Goal: Task Accomplishment & Management: Use online tool/utility

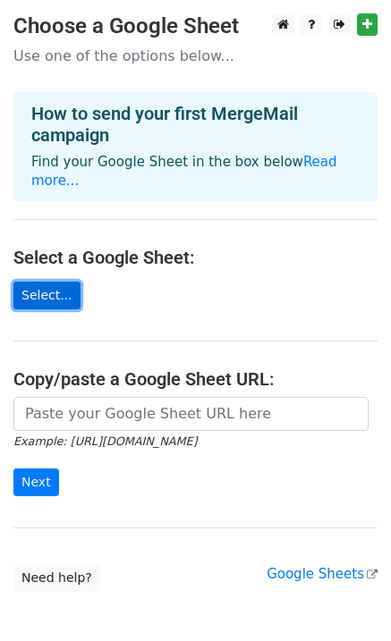
click at [44, 282] on link "Select..." at bounding box center [46, 296] width 67 height 28
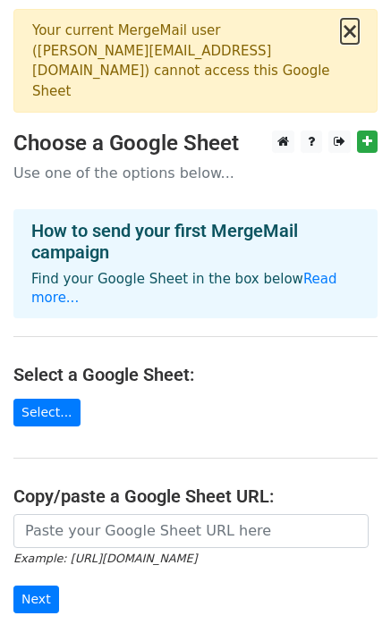
click at [355, 25] on button "×" at bounding box center [350, 31] width 18 height 21
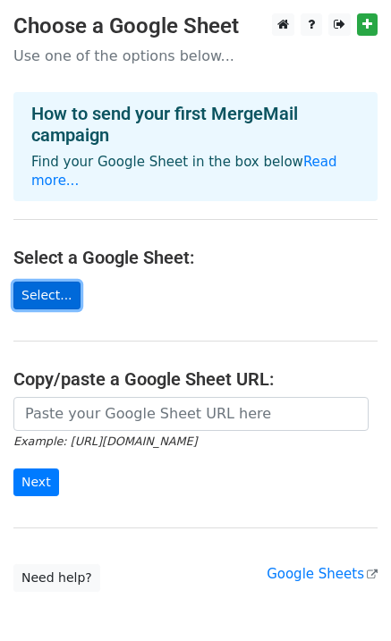
click at [58, 300] on link "Select..." at bounding box center [46, 296] width 67 height 28
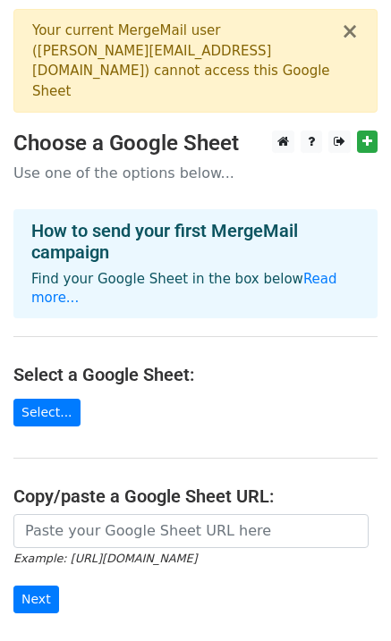
click at [346, 48] on div "× Your current MergeMail user ( patrick@acematetennis.com ) cannot access this …" at bounding box center [195, 61] width 364 height 104
click at [347, 37] on button "×" at bounding box center [350, 31] width 18 height 21
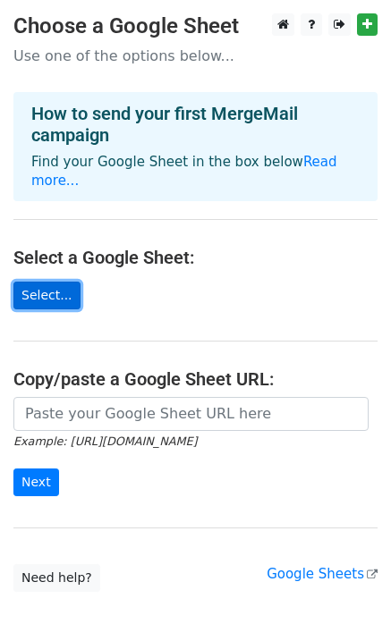
click at [56, 292] on link "Select..." at bounding box center [46, 296] width 67 height 28
click at [41, 304] on link "Select..." at bounding box center [46, 296] width 67 height 28
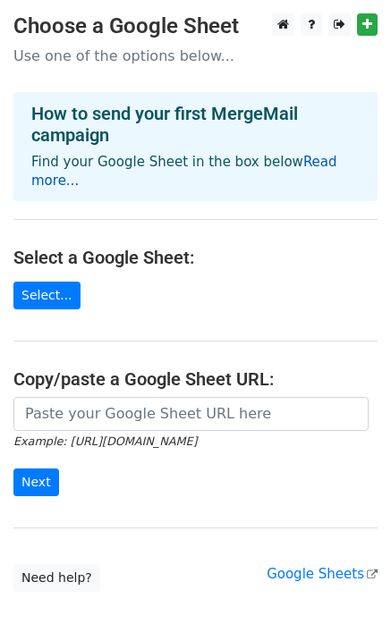
click at [317, 159] on link "Read more..." at bounding box center [184, 171] width 306 height 35
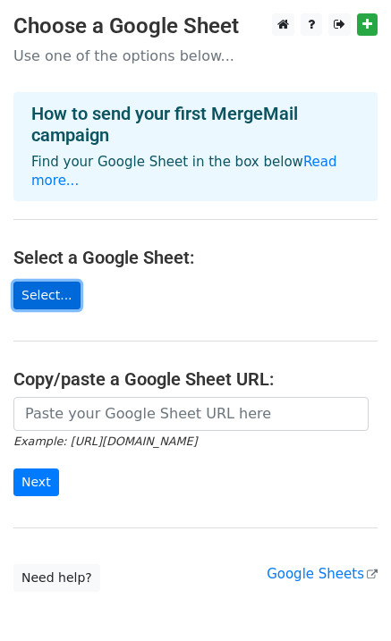
click at [44, 287] on link "Select..." at bounding box center [46, 296] width 67 height 28
drag, startPoint x: 55, startPoint y: 300, endPoint x: 60, endPoint y: 316, distance: 17.0
click at [55, 300] on link "Select..." at bounding box center [46, 296] width 67 height 28
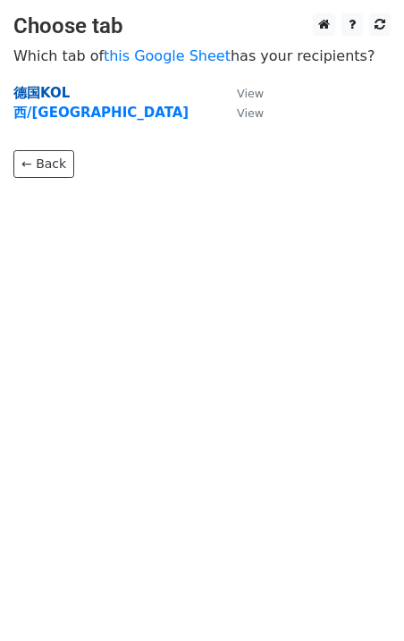
click at [42, 93] on strong "德国KOL" at bounding box center [41, 93] width 56 height 16
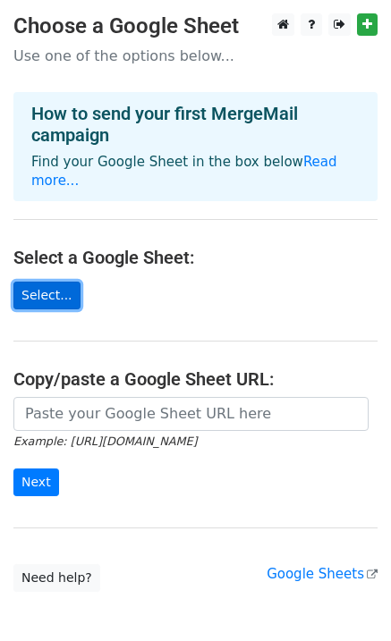
click at [52, 301] on link "Select..." at bounding box center [46, 296] width 67 height 28
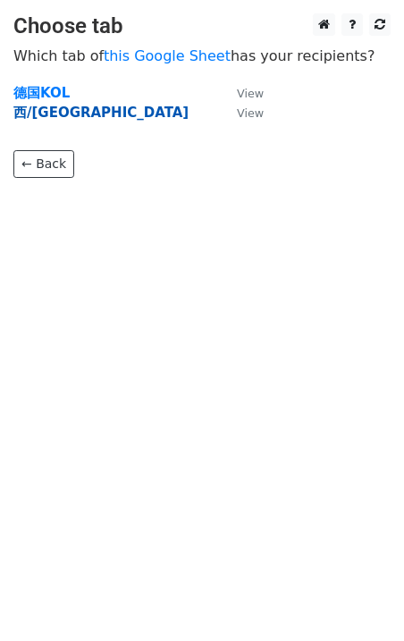
click at [43, 110] on strong "西/荷KOL" at bounding box center [100, 113] width 175 height 16
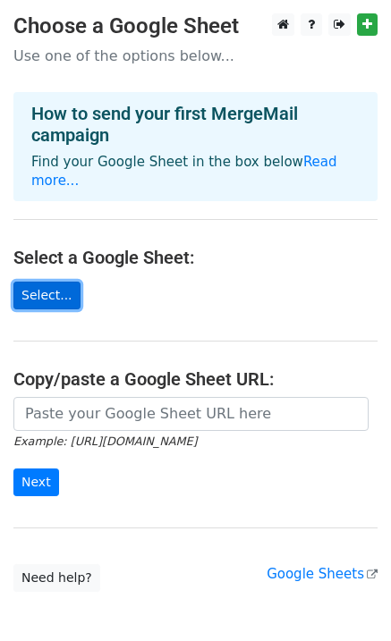
click at [38, 303] on link "Select..." at bounding box center [46, 296] width 67 height 28
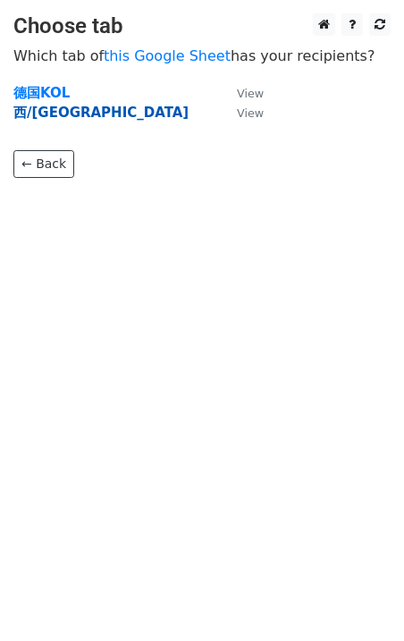
click at [62, 116] on strong "西/荷KOL" at bounding box center [100, 113] width 175 height 16
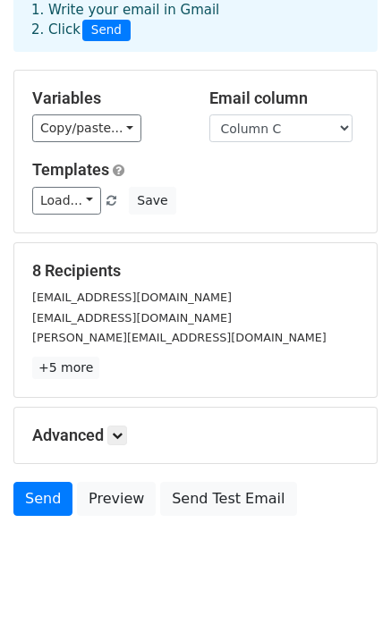
scroll to position [144, 0]
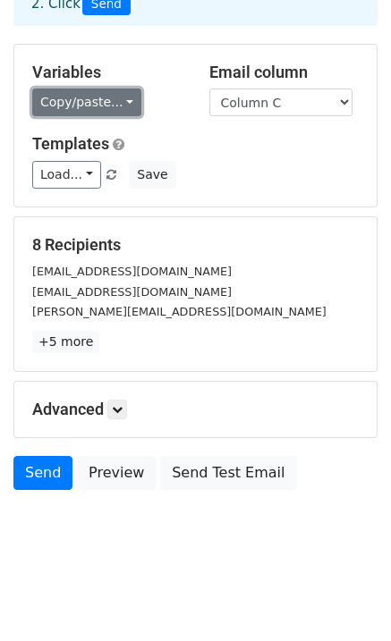
click at [130, 105] on link "Copy/paste..." at bounding box center [86, 103] width 109 height 28
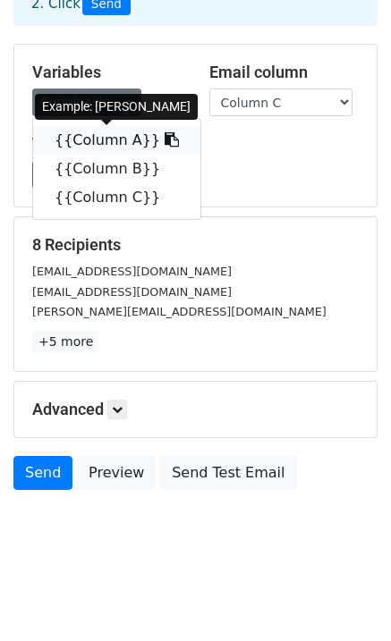
click at [96, 140] on link "{{Column A}}" at bounding box center [116, 140] width 167 height 29
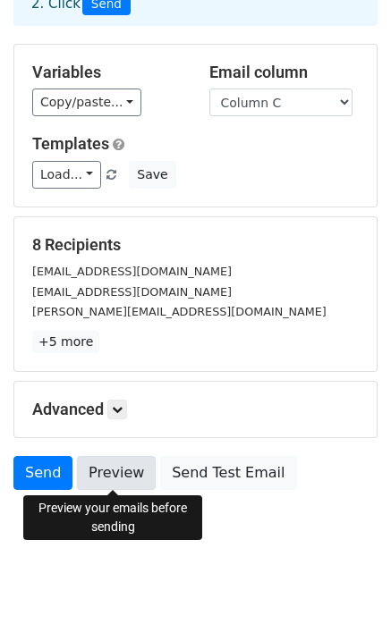
click at [129, 480] on link "Preview" at bounding box center [116, 473] width 79 height 34
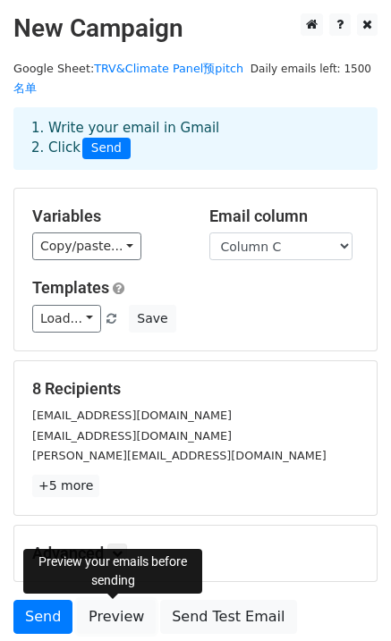
drag, startPoint x: 127, startPoint y: 619, endPoint x: 134, endPoint y: 598, distance: 22.6
click at [127, 619] on link "Preview" at bounding box center [116, 617] width 79 height 34
click at [130, 611] on link "Preview" at bounding box center [116, 617] width 79 height 34
click at [50, 623] on link "Send" at bounding box center [42, 617] width 59 height 34
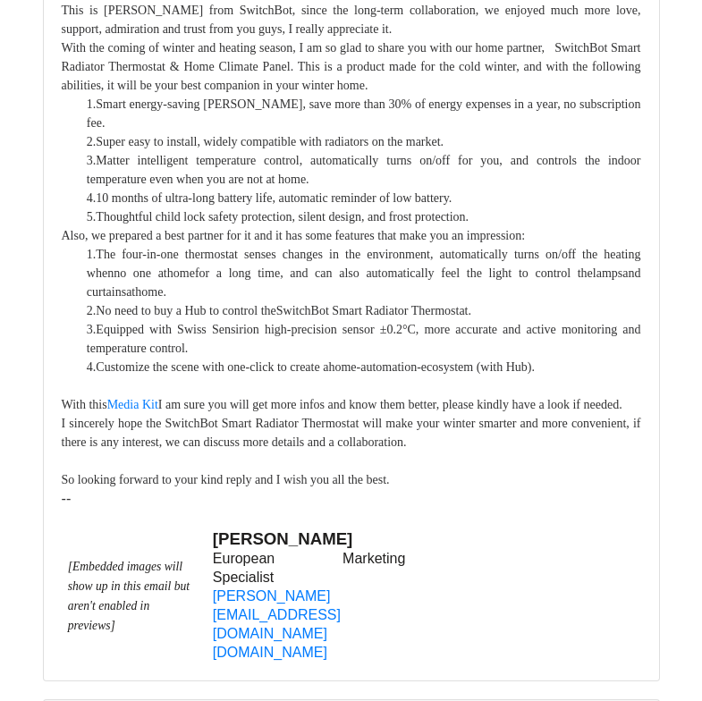
scroll to position [1521, 0]
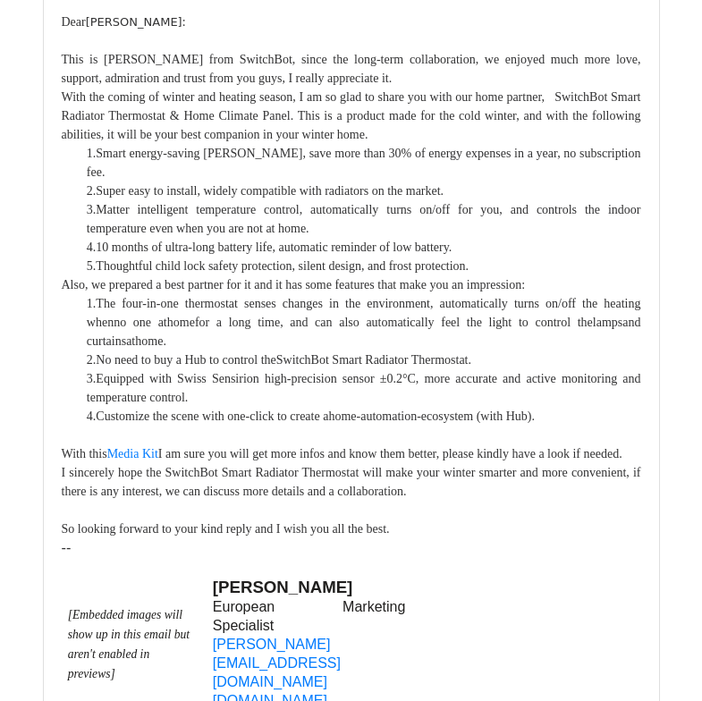
scroll to position [2147, 0]
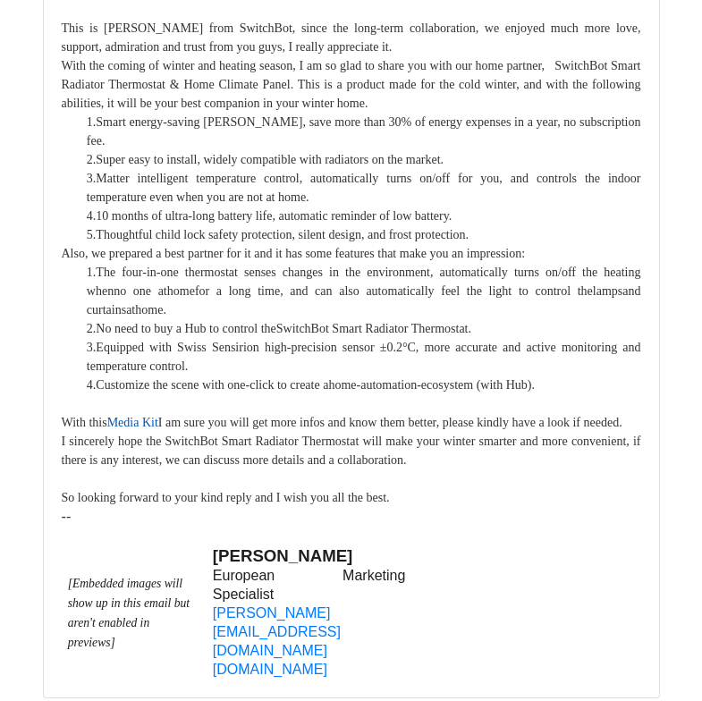
click at [145, 416] on link "Media Kit" at bounding box center [132, 422] width 51 height 13
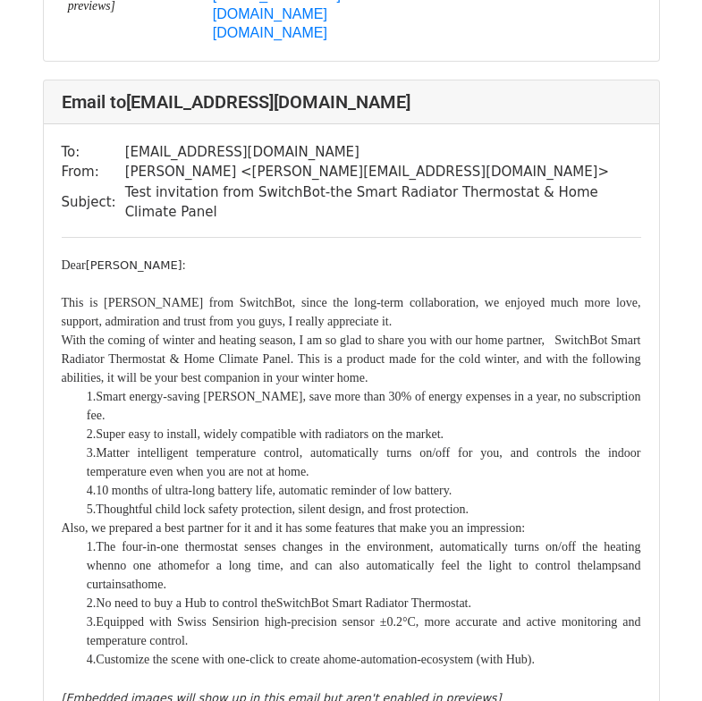
scroll to position [805, 0]
